Goal: Task Accomplishment & Management: Use online tool/utility

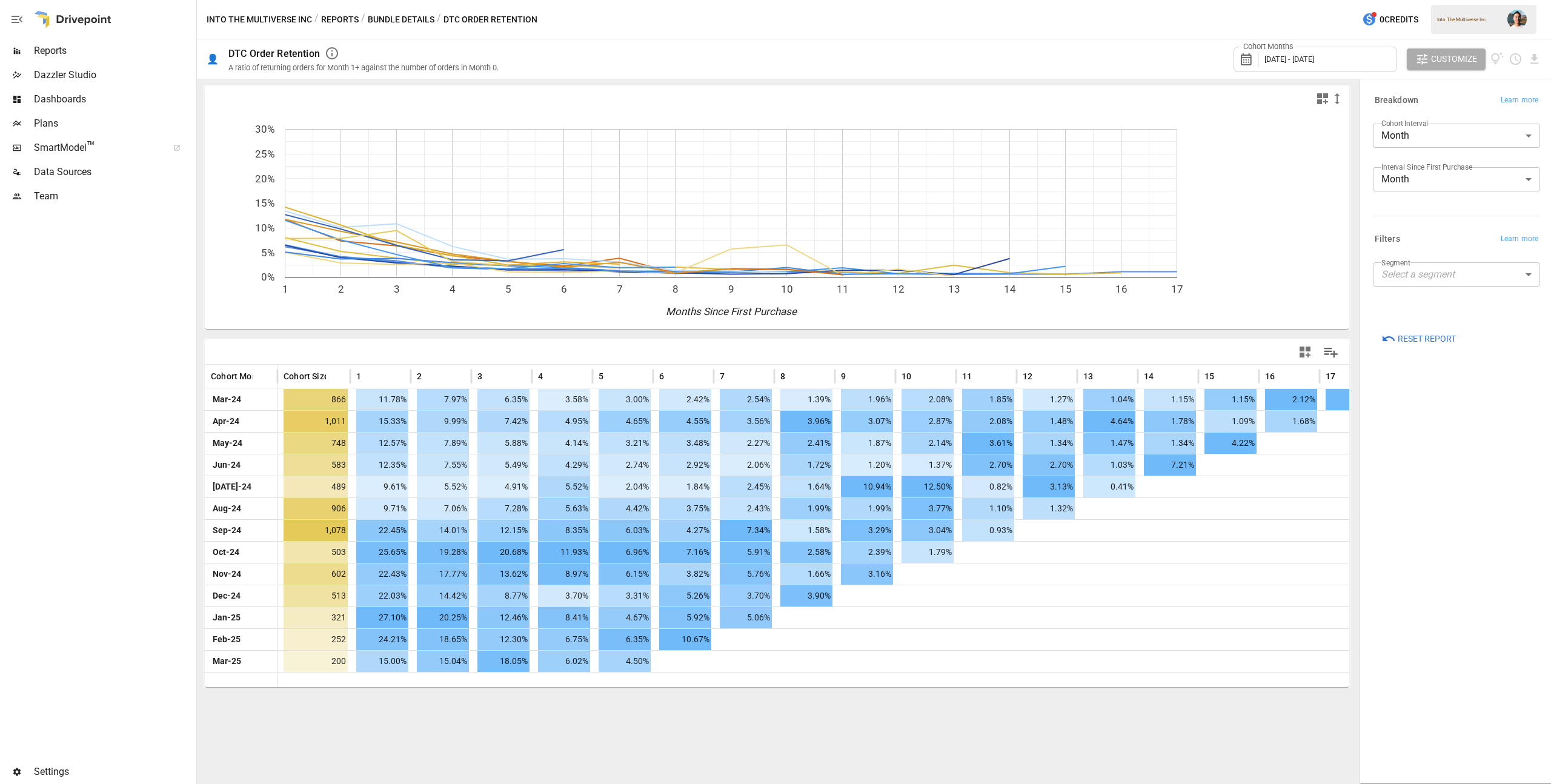
click at [1305, 56] on span "[DATE] - [DATE]" at bounding box center [1289, 59] width 49 height 9
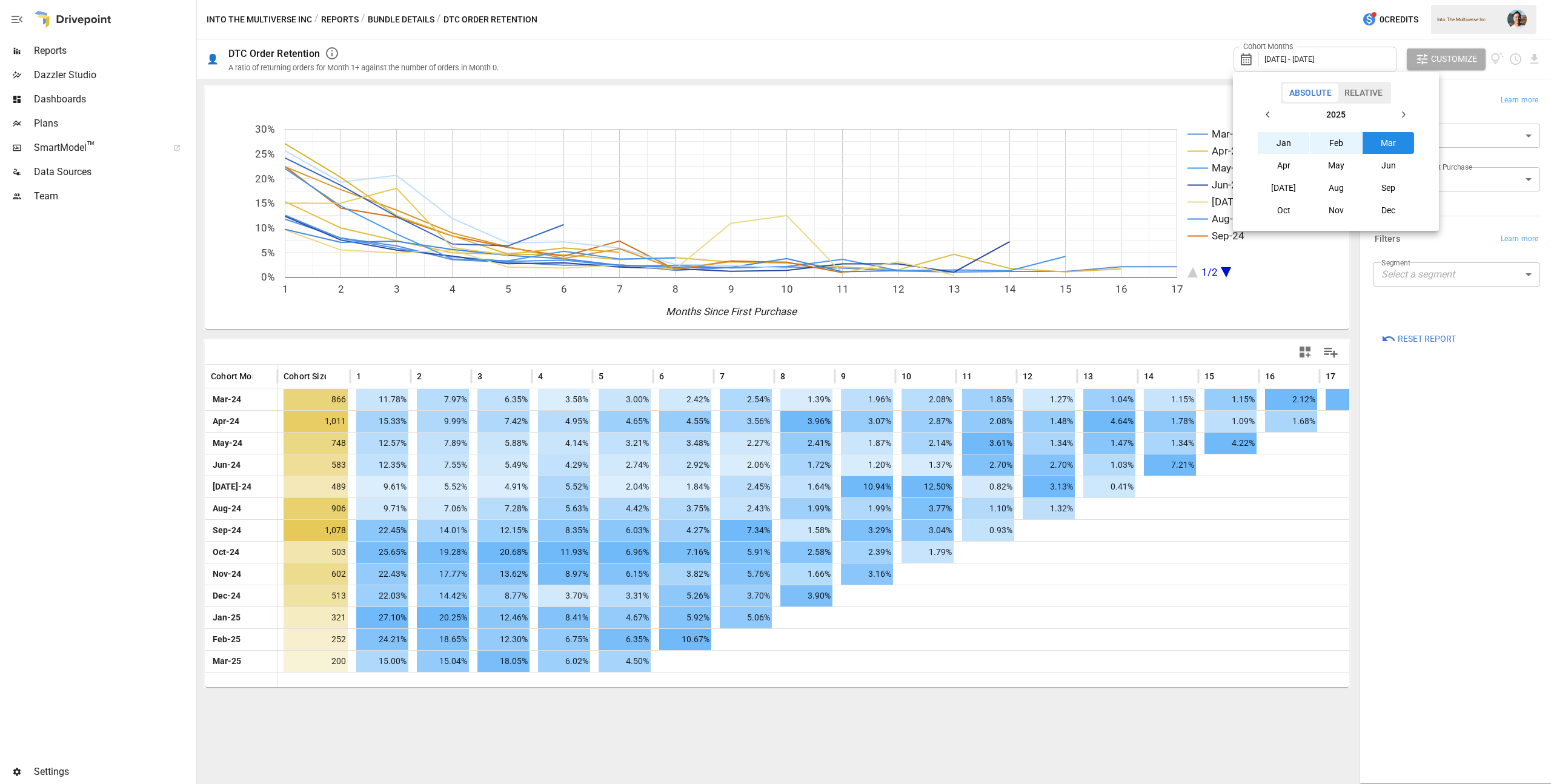
click at [1289, 186] on button "[DATE]" at bounding box center [1284, 188] width 52 height 22
click at [1268, 115] on icon "button" at bounding box center [1268, 115] width 10 height 10
click at [1284, 182] on button "[DATE]" at bounding box center [1284, 188] width 52 height 22
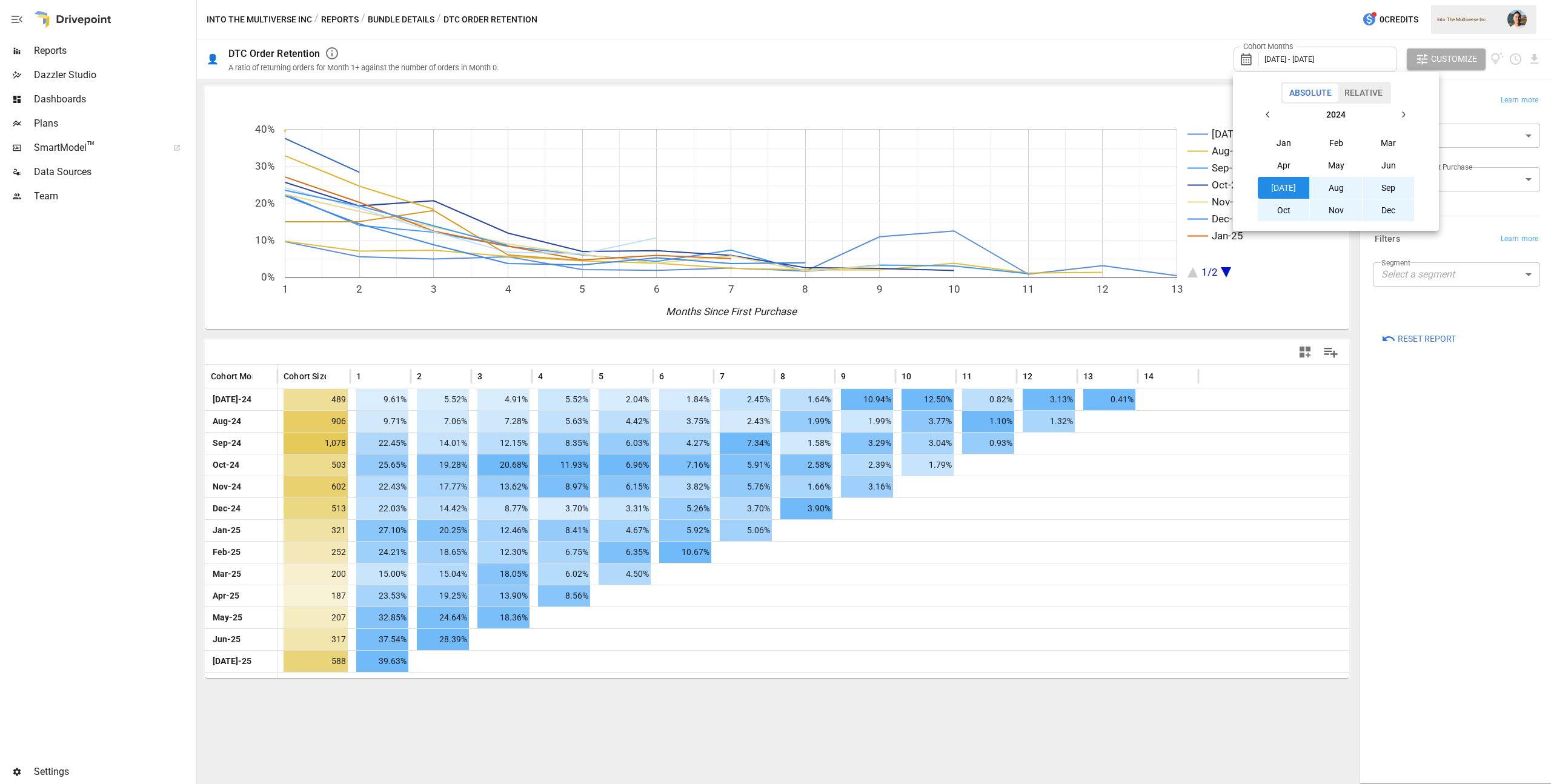
click at [1039, 61] on div at bounding box center [775, 392] width 1551 height 784
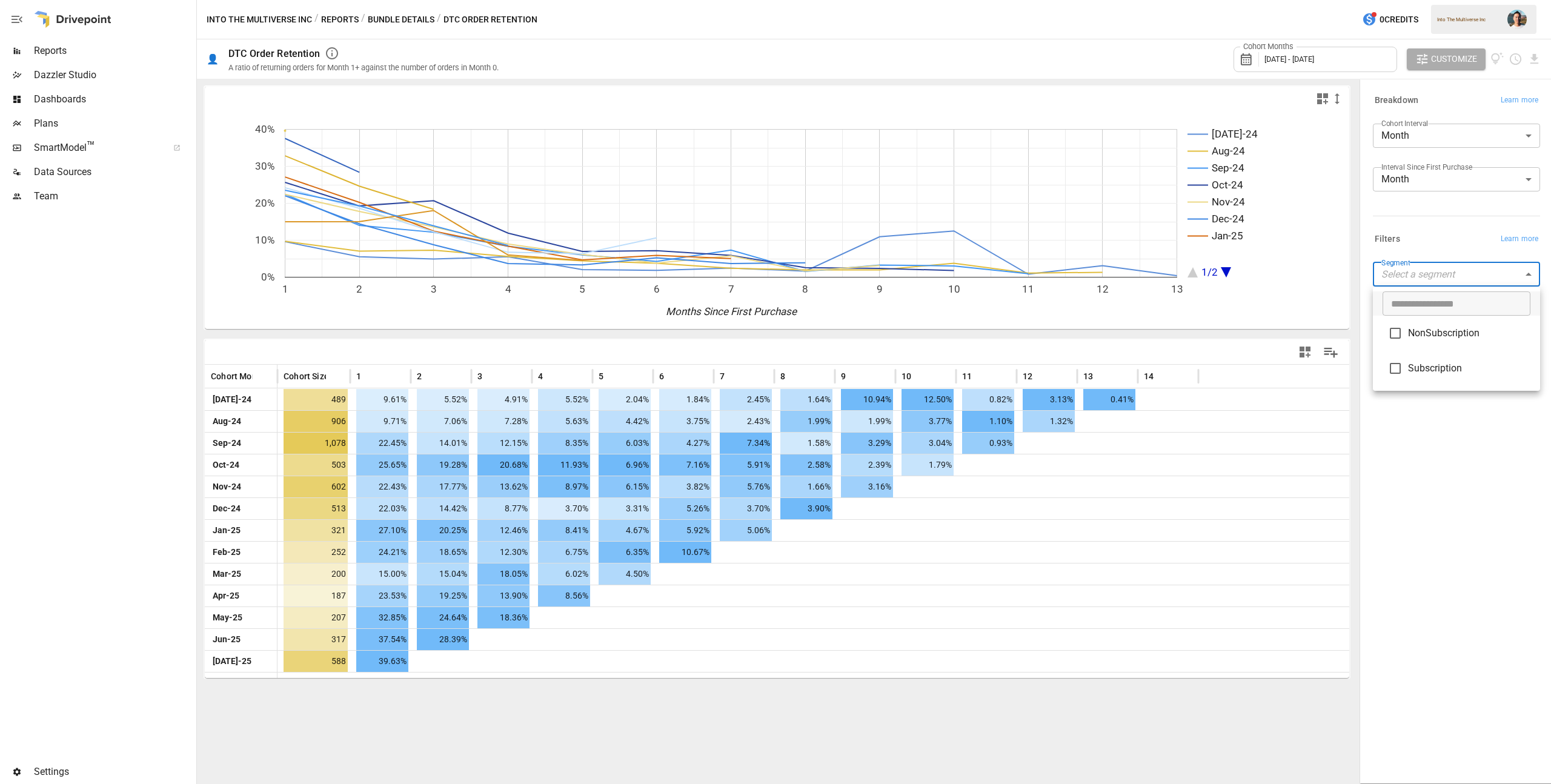
click at [1435, 0] on body "Reports Dazzler Studio Dashboards Plans SmartModel ™ Data Sources Team Settings…" at bounding box center [775, 0] width 1551 height 0
click at [1428, 327] on span "NonSubscription" at bounding box center [1470, 333] width 123 height 15
type input "**********"
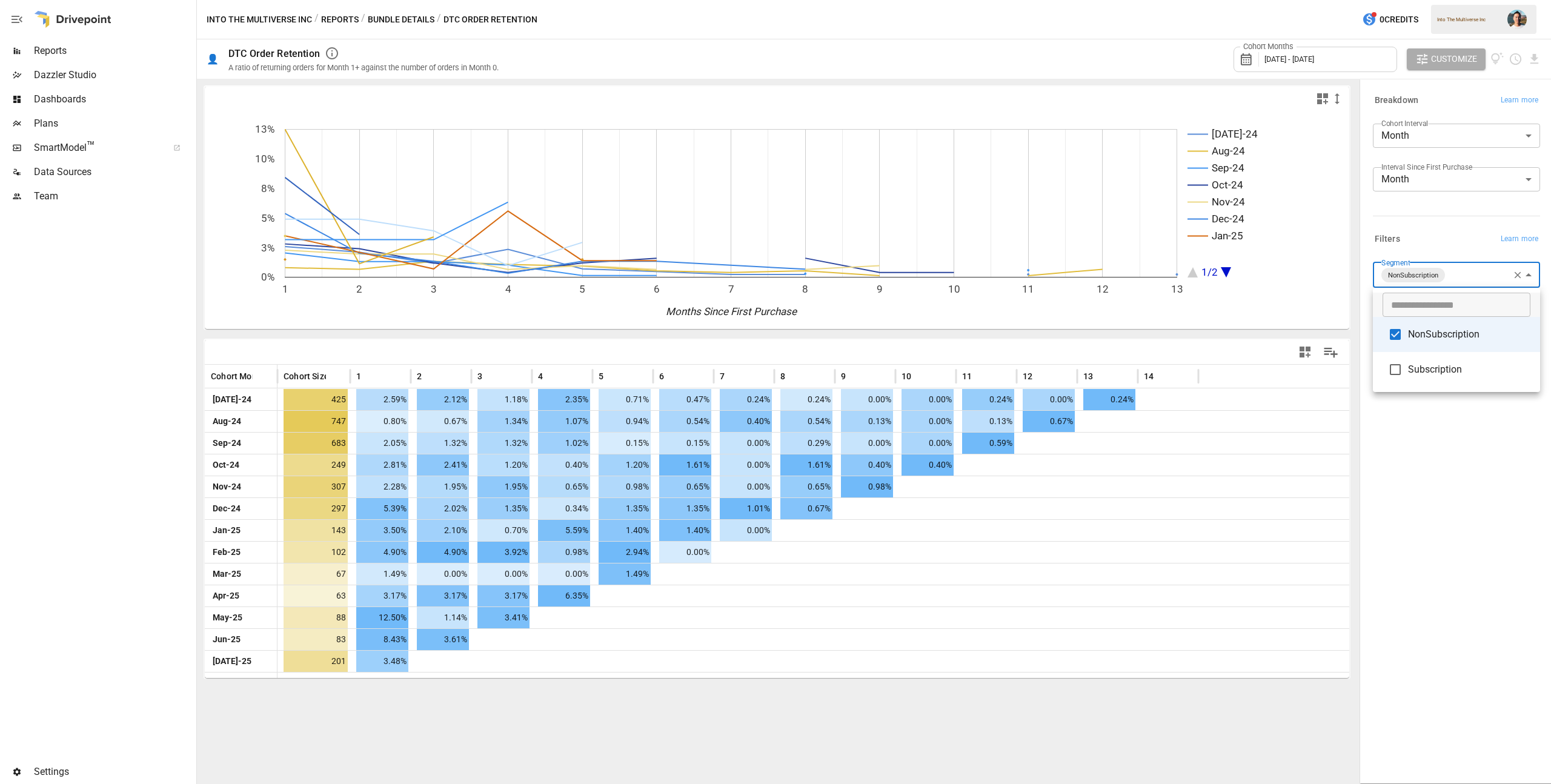
click at [1460, 336] on span "NonSubscription" at bounding box center [1470, 334] width 123 height 15
click at [1461, 471] on div at bounding box center [775, 392] width 1551 height 784
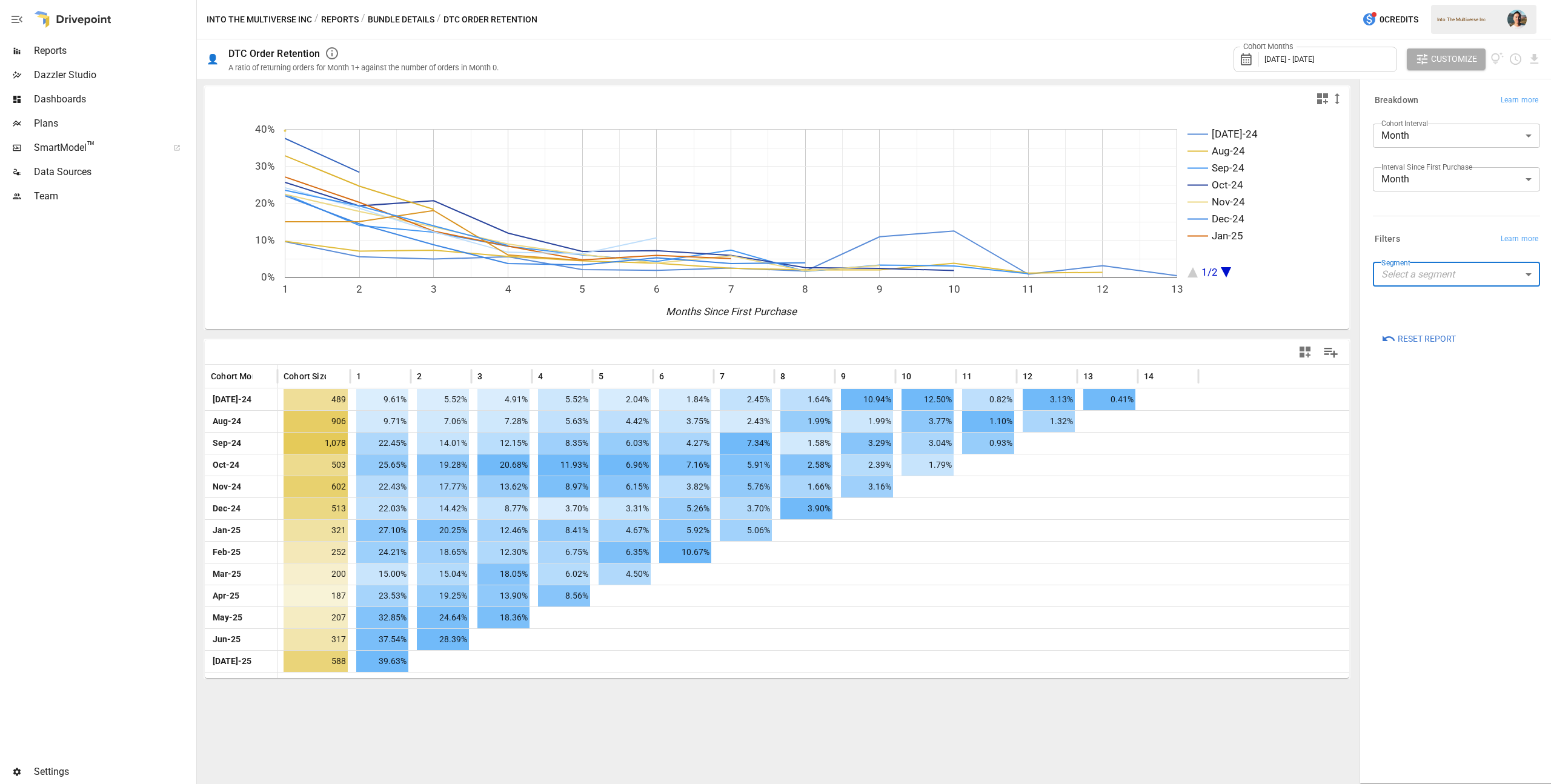
click at [1482, 0] on body "Reports Dazzler Studio Dashboards Plans SmartModel ™ Data Sources Team Settings…" at bounding box center [775, 0] width 1551 height 0
click at [1462, 333] on span "NonSubscription" at bounding box center [1470, 333] width 123 height 15
type input "**********"
click at [1428, 468] on div at bounding box center [775, 392] width 1551 height 784
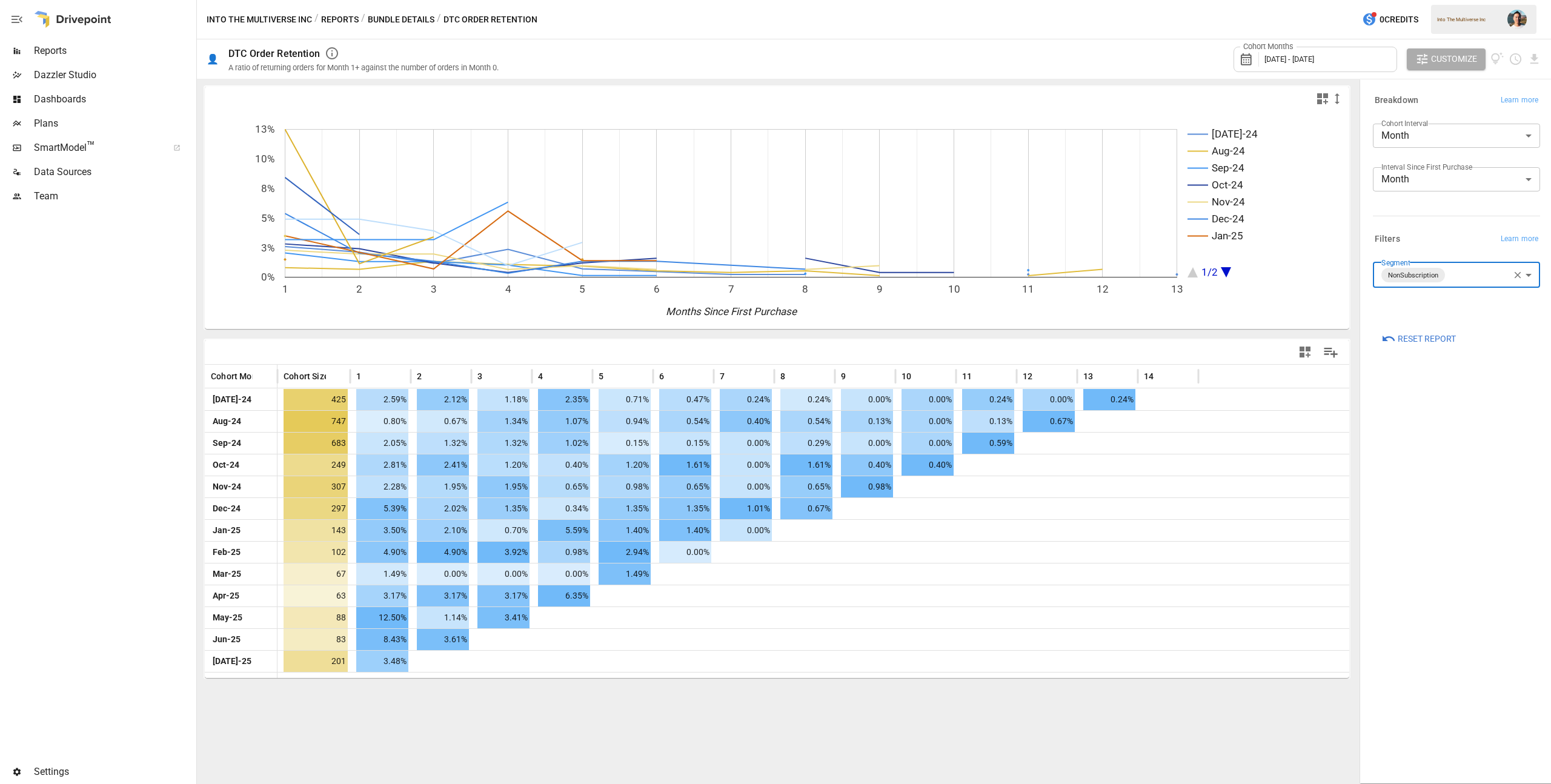
click at [1452, 0] on body "Reports Dazzler Studio Dashboards Plans SmartModel ™ Data Sources Team Settings…" at bounding box center [775, 0] width 1551 height 0
click at [1509, 274] on div at bounding box center [775, 392] width 1551 height 784
click at [1515, 275] on icon "button" at bounding box center [1517, 274] width 11 height 11
click at [1471, 0] on body "Reports Dazzler Studio Dashboards Plans SmartModel ™ Data Sources Team Settings…" at bounding box center [775, 0] width 1551 height 0
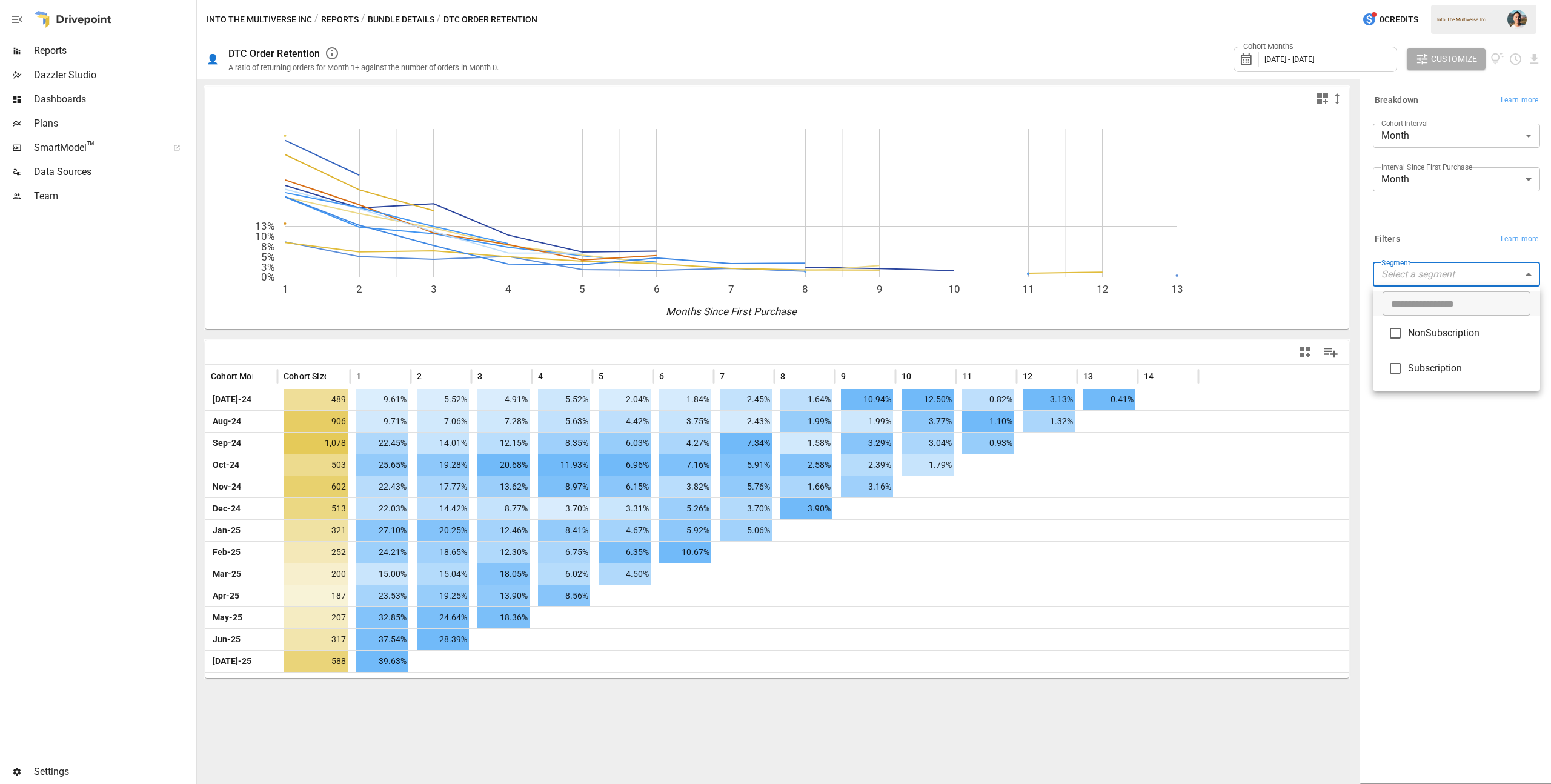
click at [1449, 367] on span "Subscription" at bounding box center [1470, 368] width 123 height 15
type input "**********"
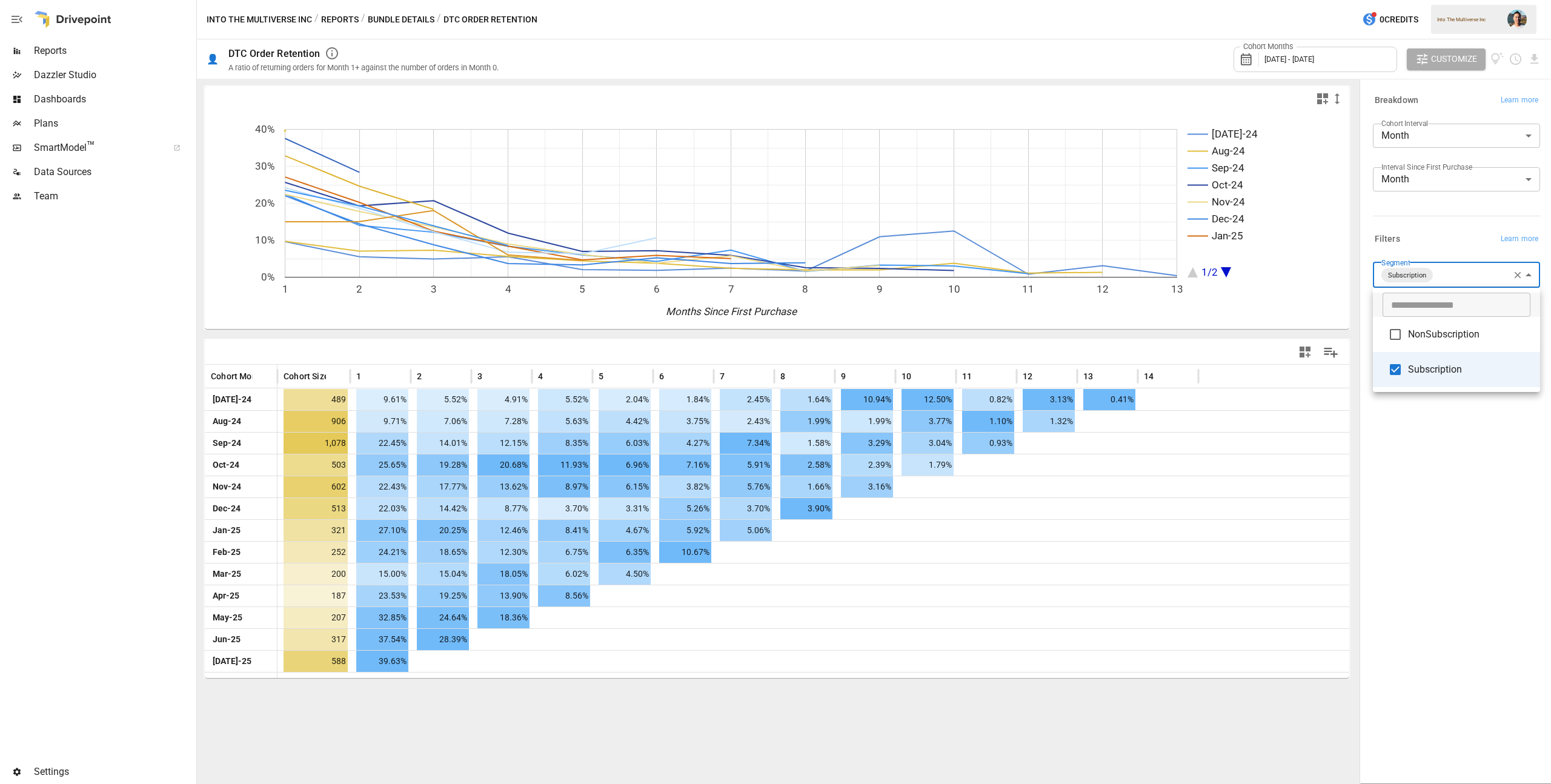
click at [1439, 487] on div at bounding box center [775, 392] width 1551 height 784
